Goal: Check status: Check status

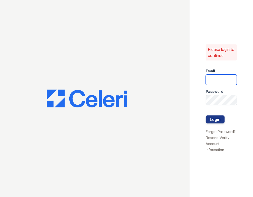
click at [225, 80] on input "email" at bounding box center [221, 80] width 31 height 11
click at [226, 80] on input "email" at bounding box center [221, 80] width 31 height 11
type input "[PERSON_NAME][EMAIL_ADDRESS][DOMAIN_NAME]"
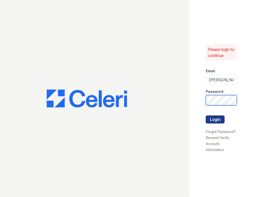
scroll to position [0, 7]
click at [206, 115] on button "Login" at bounding box center [215, 119] width 19 height 8
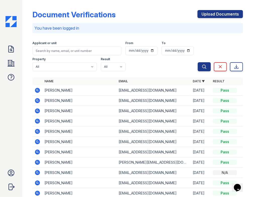
drag, startPoint x: 236, startPoint y: 42, endPoint x: 105, endPoint y: 50, distance: 130.5
click at [236, 42] on div "Search Clear Export" at bounding box center [219, 55] width 45 height 32
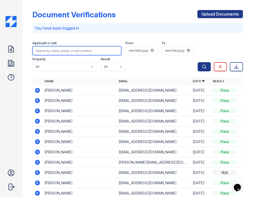
click at [85, 54] on input "search" at bounding box center [76, 50] width 89 height 9
paste input "[PERSON_NAME]"
type input "[PERSON_NAME]"
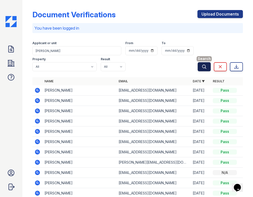
click at [201, 65] on icon "submit" at bounding box center [203, 66] width 5 height 5
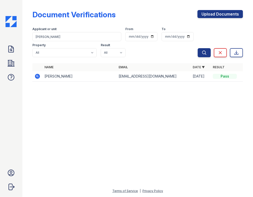
click at [35, 75] on icon at bounding box center [37, 76] width 5 height 5
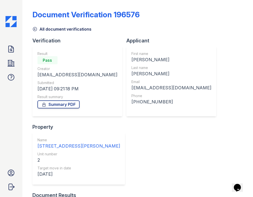
scroll to position [39, 0]
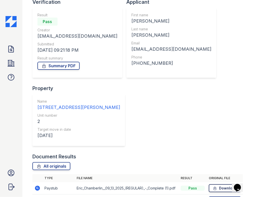
click at [213, 186] on icon at bounding box center [215, 188] width 4 height 5
click at [214, 197] on icon at bounding box center [215, 201] width 3 height 4
click at [109, 162] on div "All originals" at bounding box center [137, 166] width 210 height 8
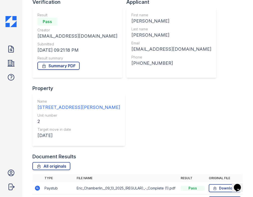
click at [12, 50] on icon at bounding box center [11, 49] width 5 height 6
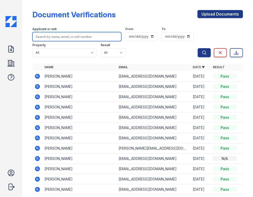
click at [90, 32] on input "search" at bounding box center [76, 36] width 89 height 9
paste input "[PERSON_NAME]"
type input "[PERSON_NAME]"
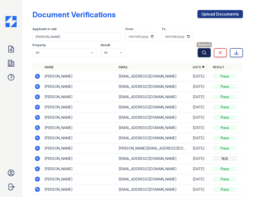
click at [197, 50] on button "Search" at bounding box center [203, 52] width 13 height 9
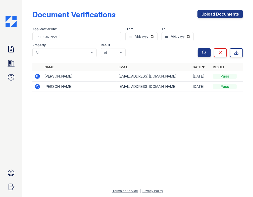
click at [38, 74] on icon at bounding box center [37, 76] width 6 height 6
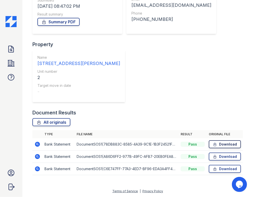
click at [214, 144] on icon at bounding box center [215, 145] width 3 height 4
click at [214, 157] on icon at bounding box center [215, 157] width 3 height 4
click at [214, 169] on icon at bounding box center [215, 169] width 3 height 4
